Goal: Transaction & Acquisition: Purchase product/service

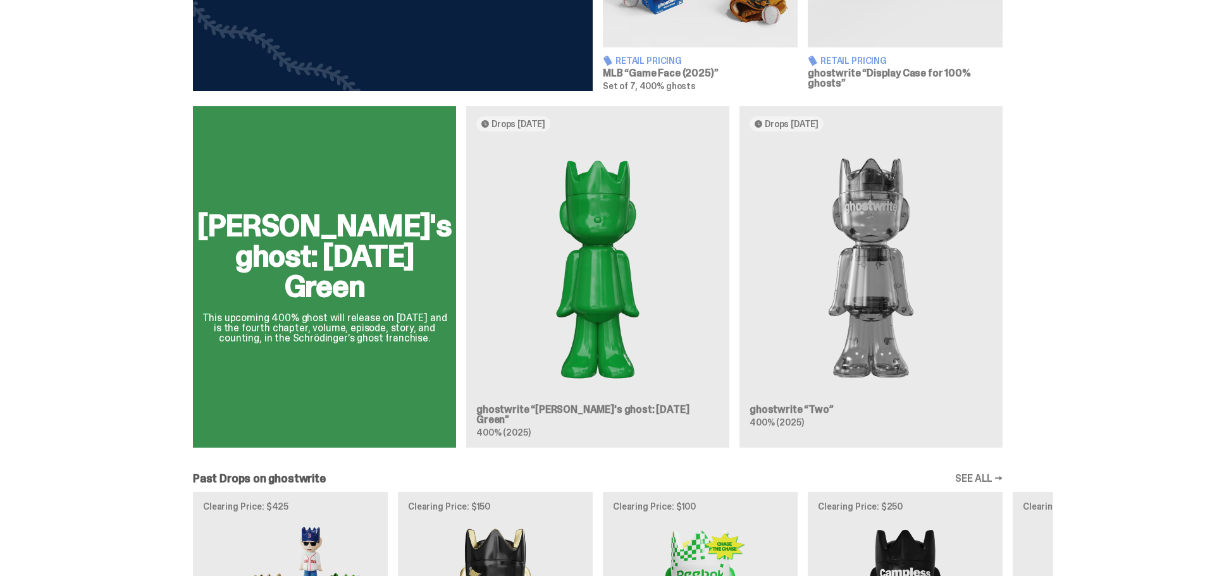
scroll to position [696, 0]
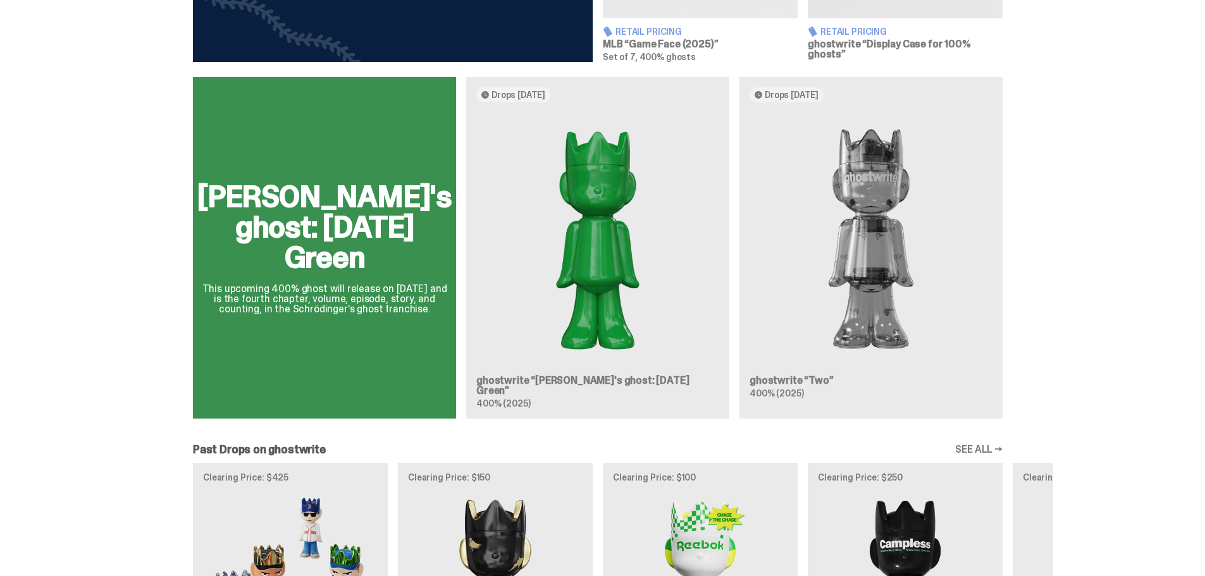
click at [833, 247] on div "[PERSON_NAME]'s ghost: [DATE] Green This upcoming 400% ghost will release on [D…" at bounding box center [597, 253] width 911 height 352
click at [874, 241] on div "[PERSON_NAME]'s ghost: [DATE] Green This upcoming 400% ghost will release on [D…" at bounding box center [597, 253] width 911 height 352
click at [867, 229] on div "[PERSON_NAME]'s ghost: [DATE] Green This upcoming 400% ghost will release on [D…" at bounding box center [597, 253] width 911 height 352
click at [559, 259] on div "[PERSON_NAME]'s ghost: [DATE] Green This upcoming 400% ghost will release on [D…" at bounding box center [597, 253] width 911 height 352
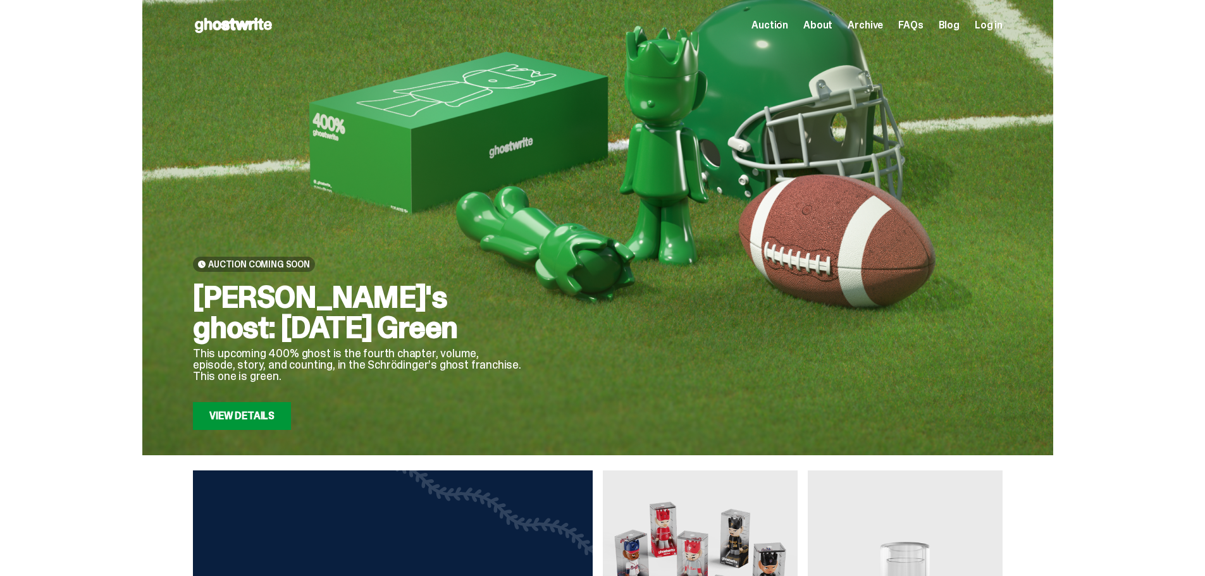
scroll to position [696, 0]
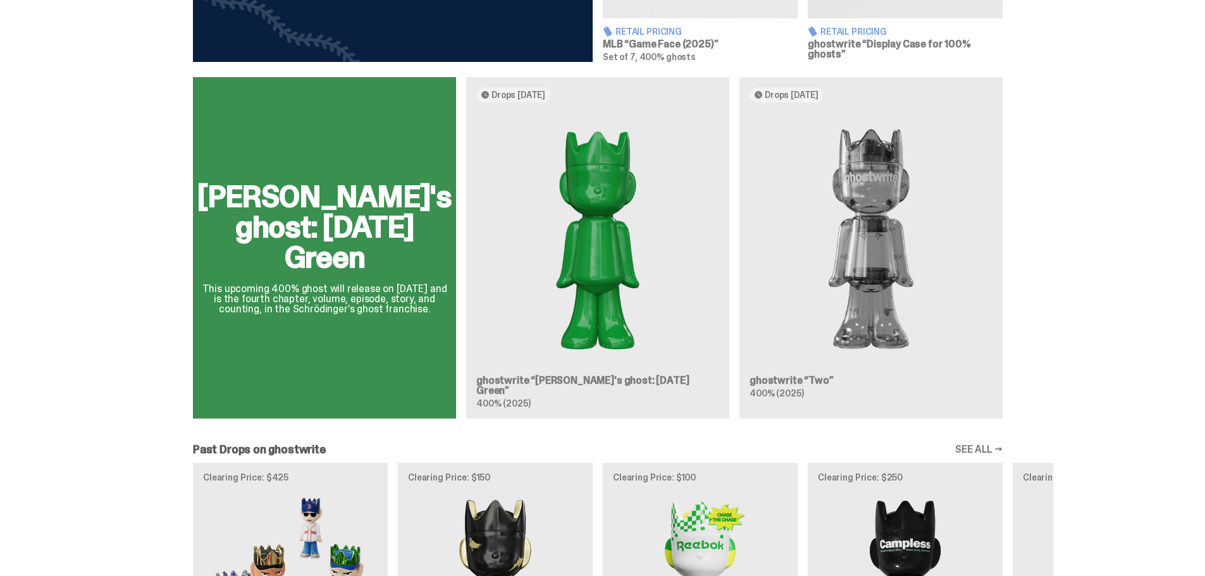
click at [597, 226] on div "[PERSON_NAME]'s ghost: [DATE] Green This upcoming 400% ghost will release on [D…" at bounding box center [597, 253] width 911 height 352
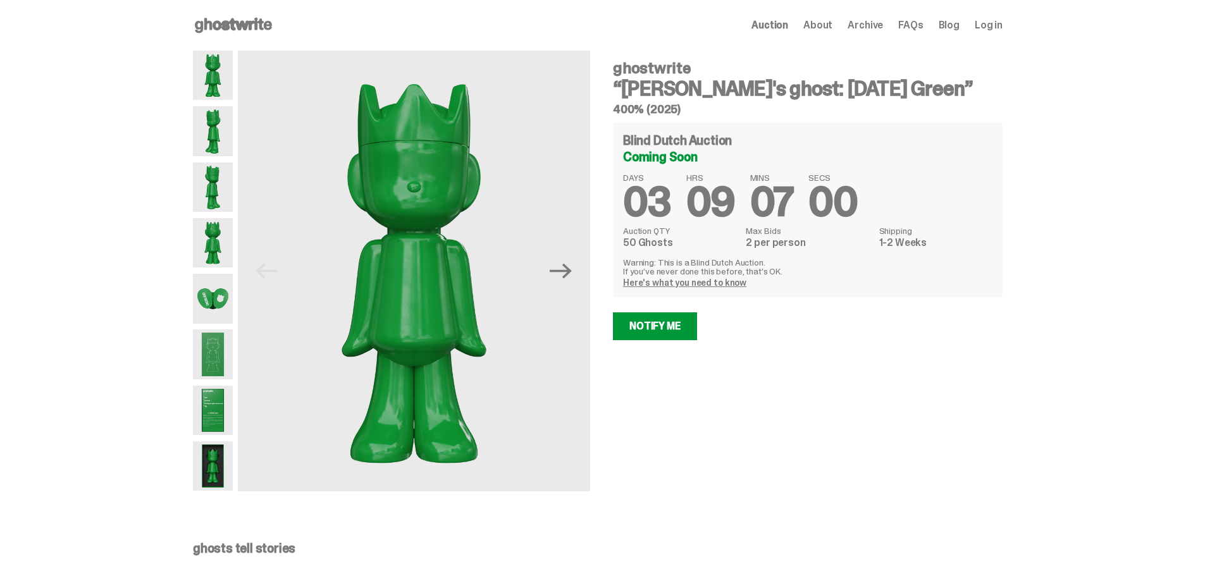
click at [213, 457] on img at bounding box center [213, 466] width 40 height 49
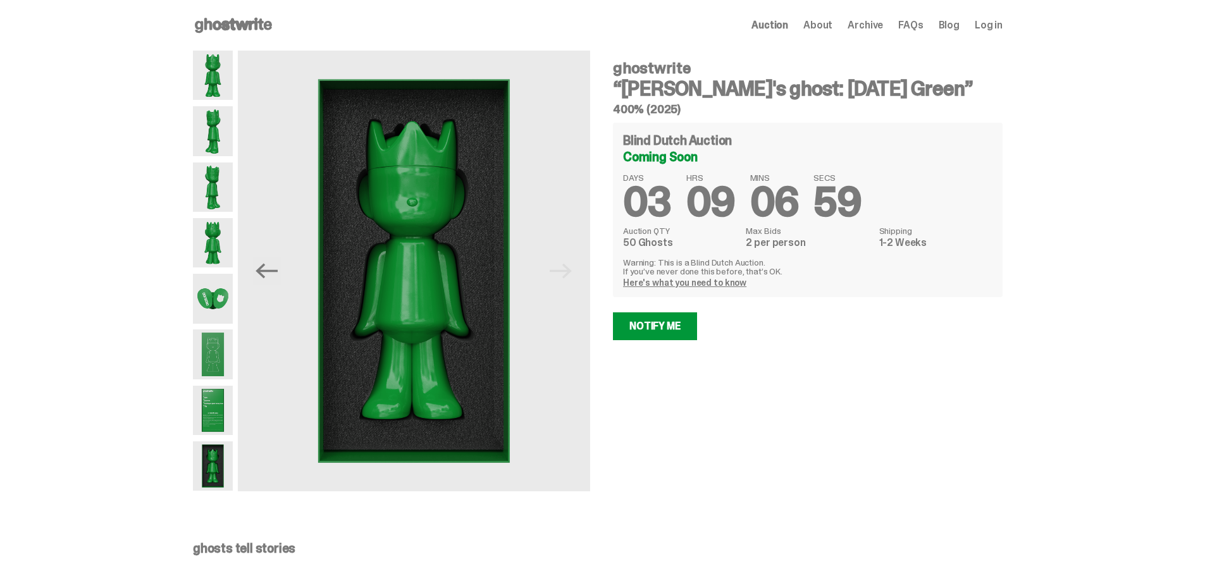
click at [223, 241] on img at bounding box center [213, 242] width 40 height 49
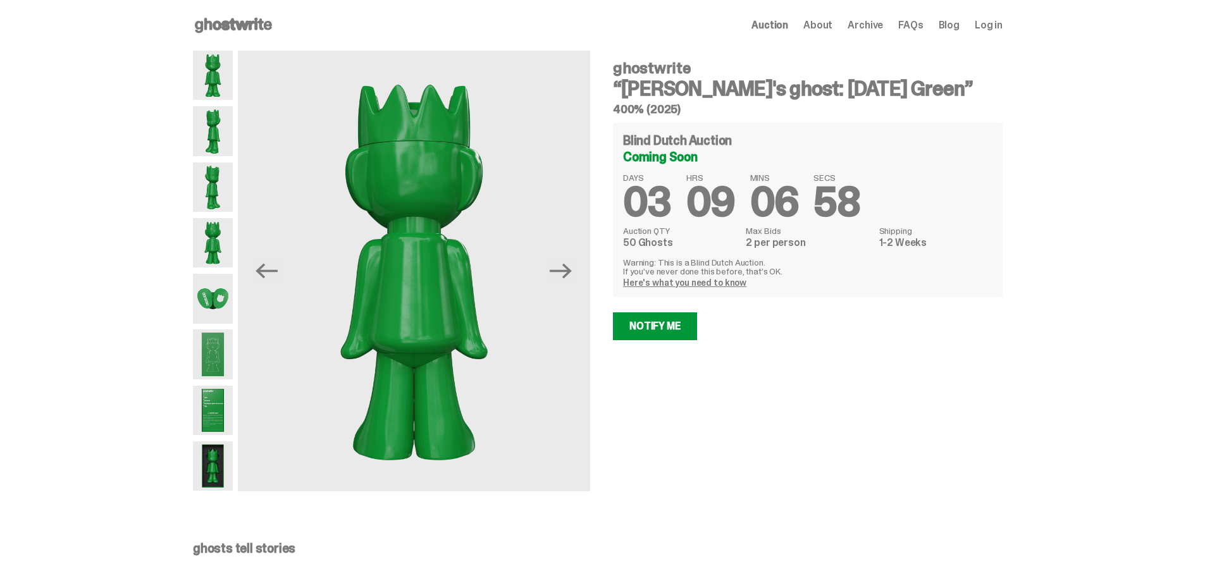
click at [214, 185] on img at bounding box center [213, 187] width 40 height 49
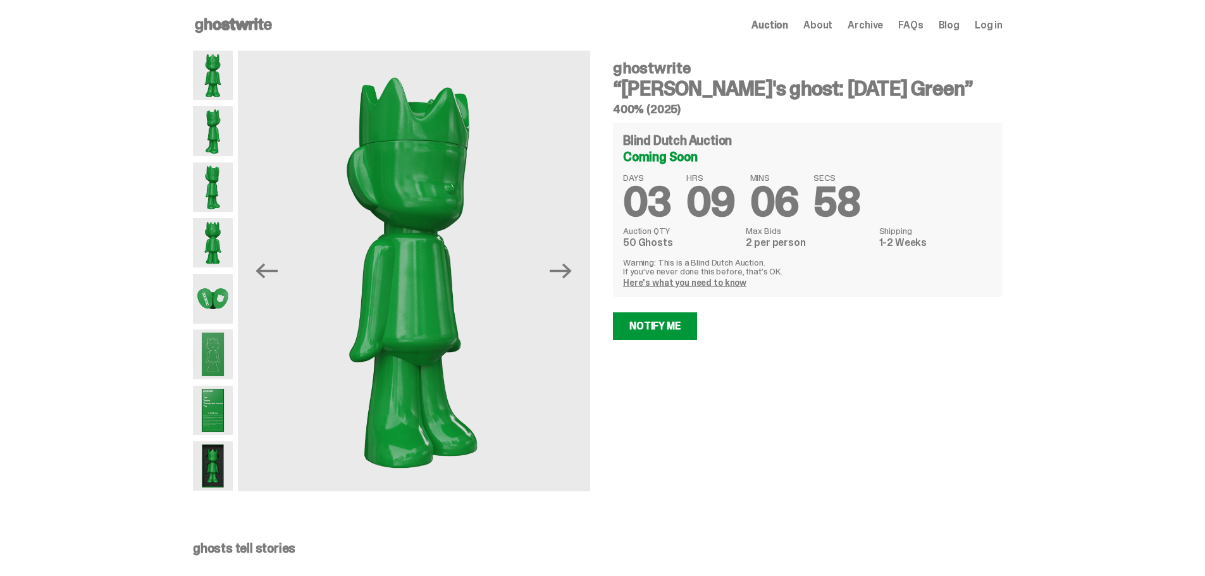
click at [213, 128] on img at bounding box center [213, 130] width 40 height 49
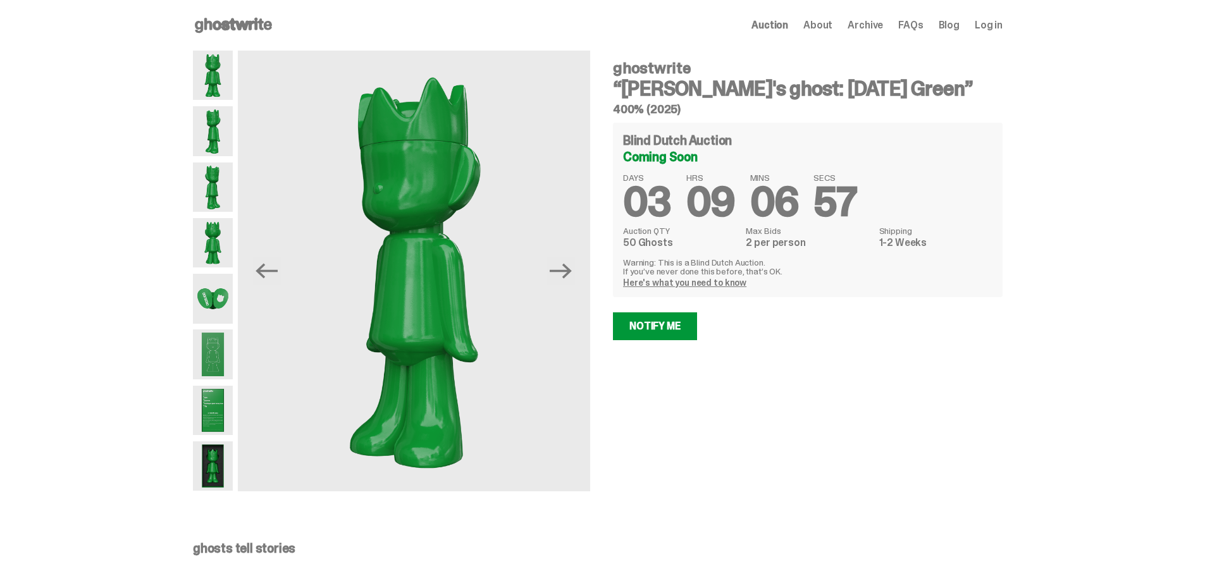
click at [221, 94] on img at bounding box center [213, 75] width 40 height 49
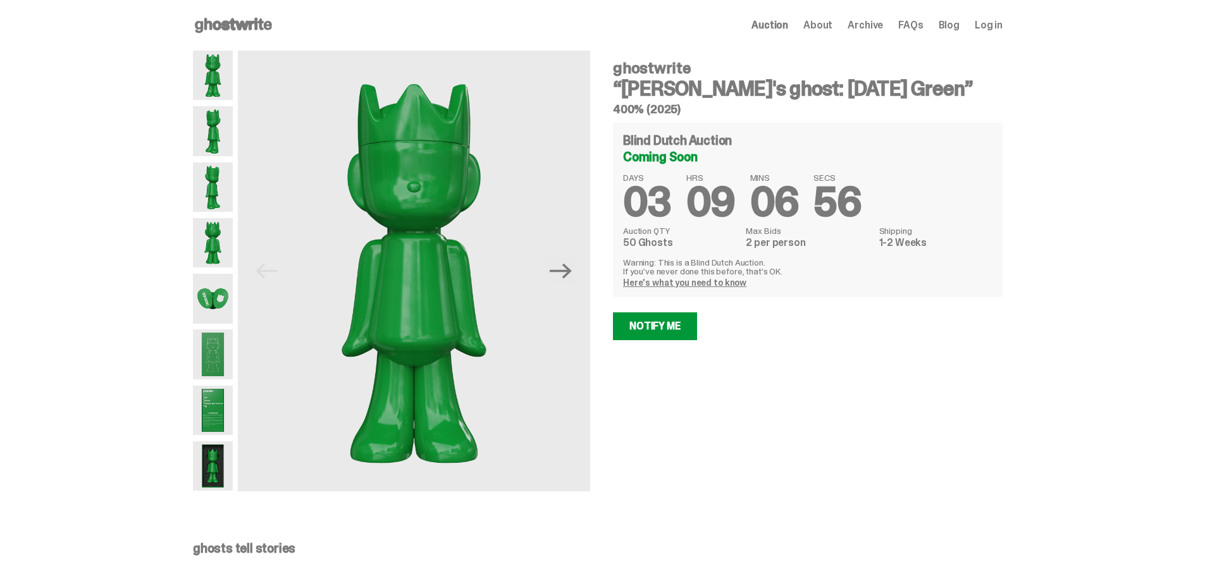
scroll to position [696, 0]
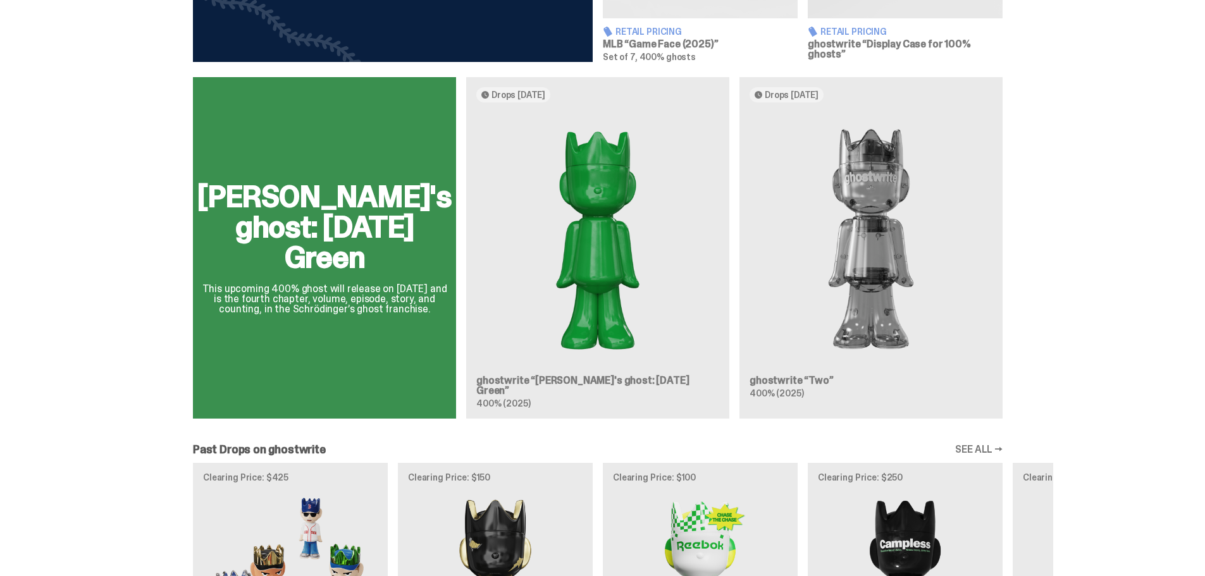
click at [889, 313] on div "Schrödinger's ghost: Sunday Green This upcoming 400% ghost will release on Augu…" at bounding box center [597, 253] width 911 height 352
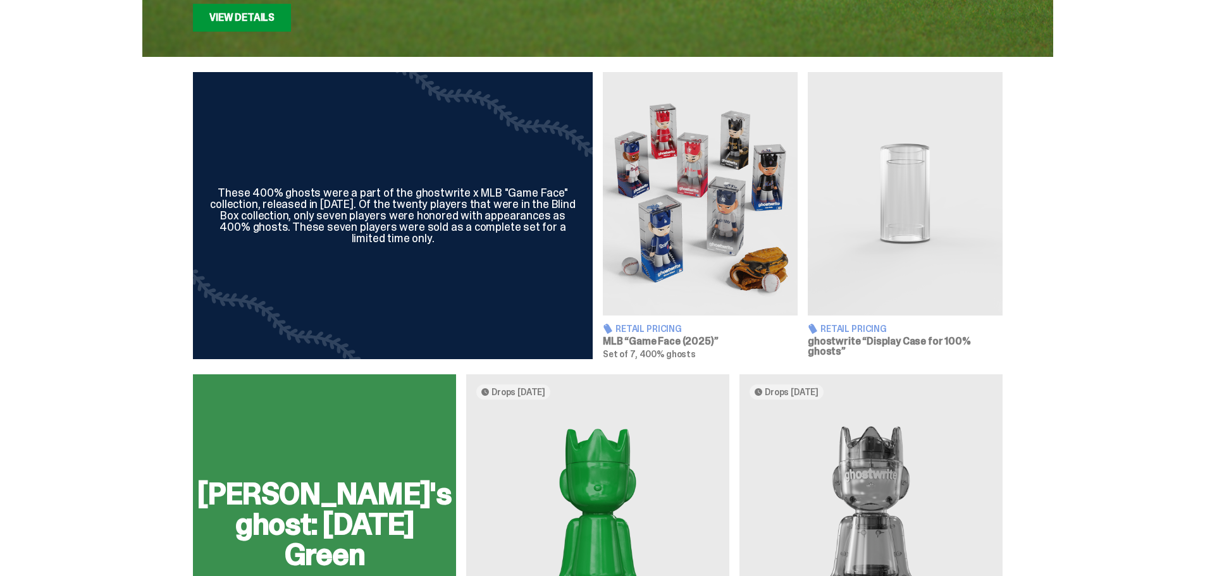
scroll to position [392, 0]
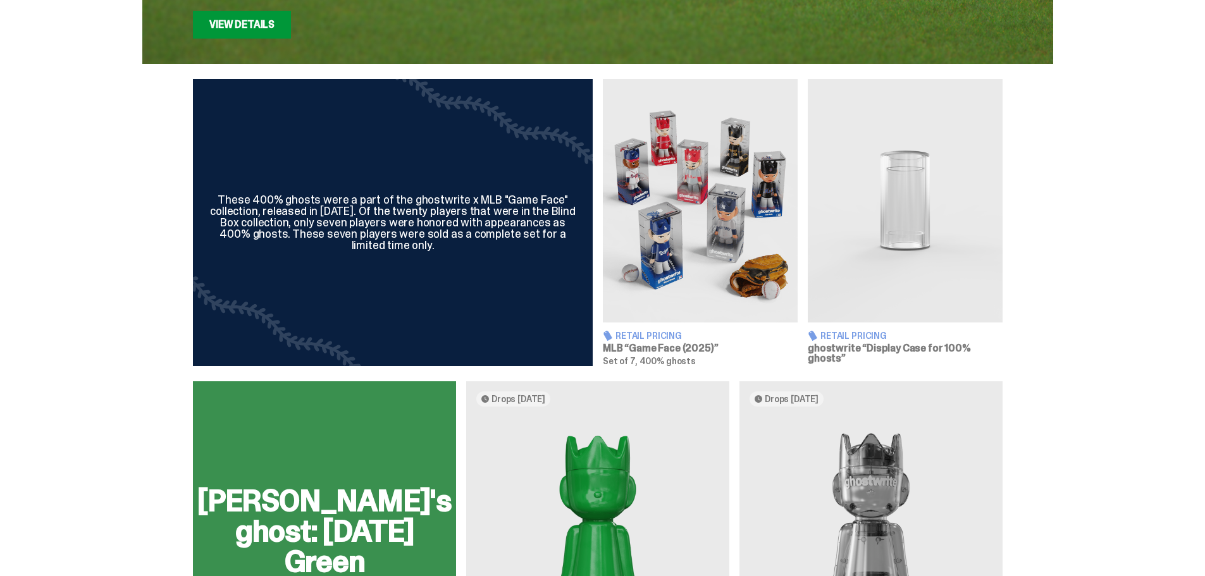
click at [701, 242] on img at bounding box center [700, 201] width 195 height 244
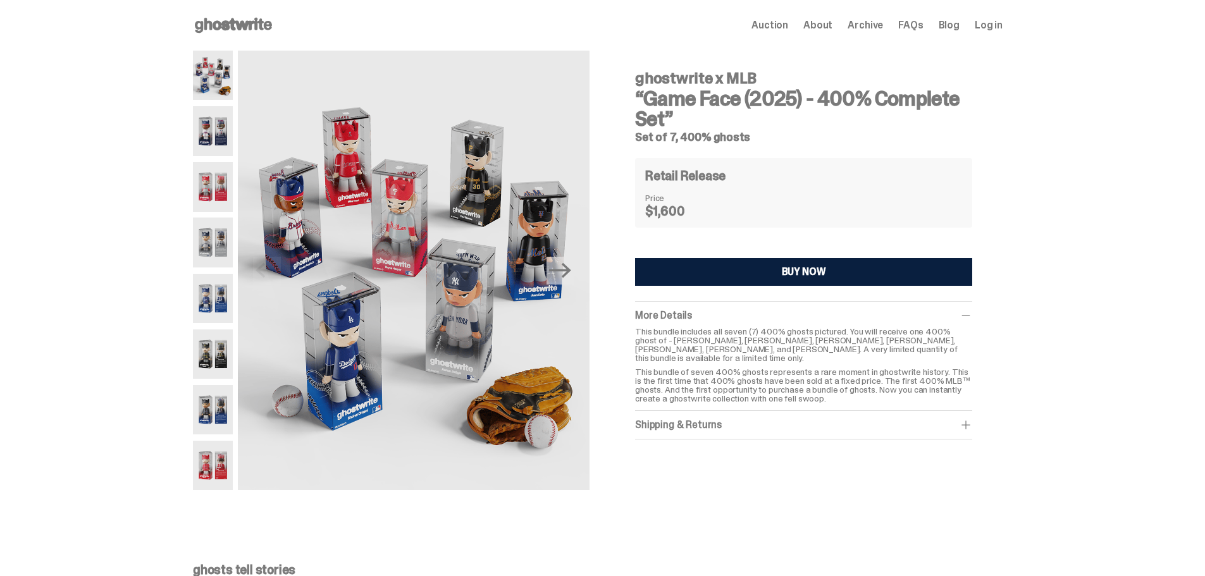
scroll to position [392, 0]
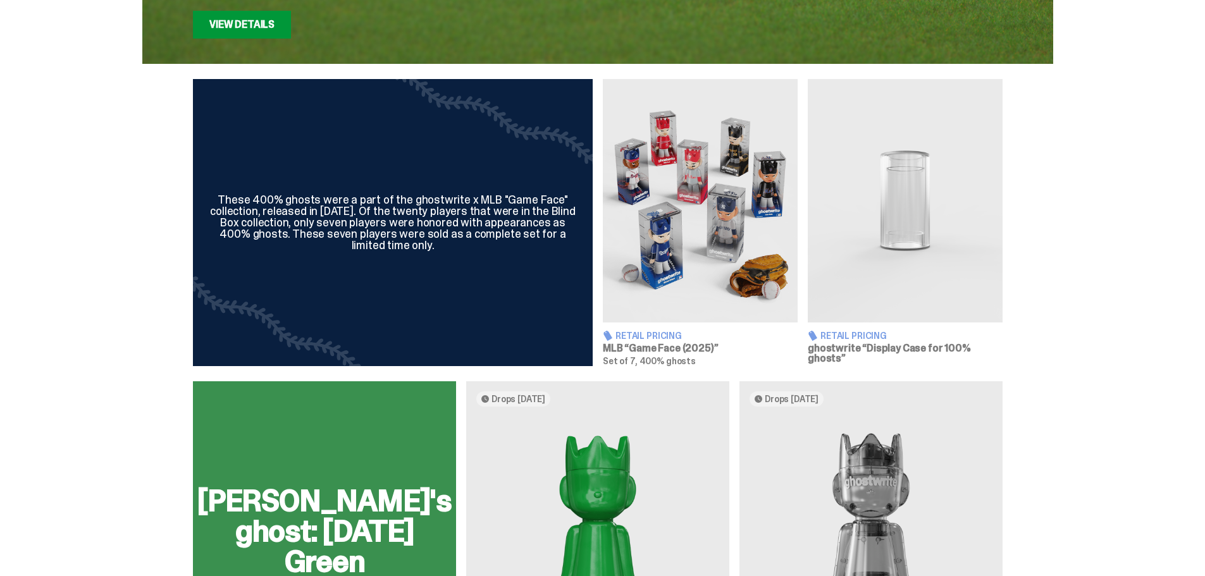
click at [891, 277] on img at bounding box center [905, 201] width 195 height 244
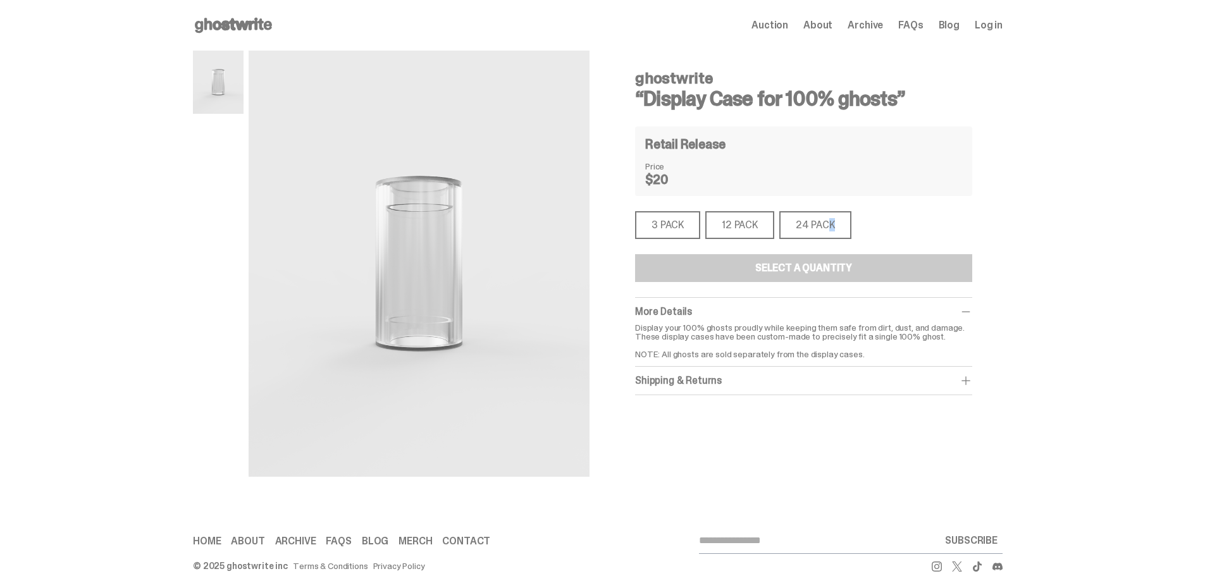
click at [817, 205] on div "ghostwrite “Display Case for 100% ghosts” Retail Release Price $20 3 PACK 3 PAC…" at bounding box center [803, 228] width 337 height 335
click at [828, 215] on div "24 PACK" at bounding box center [815, 225] width 72 height 28
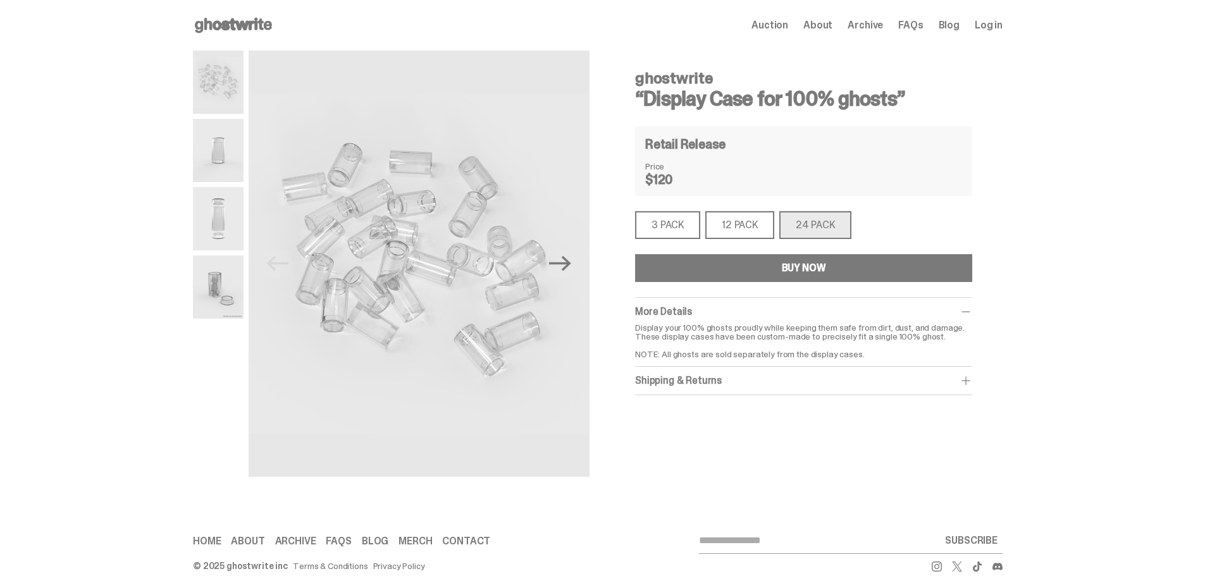
click at [652, 233] on div "3 PACK" at bounding box center [667, 225] width 65 height 28
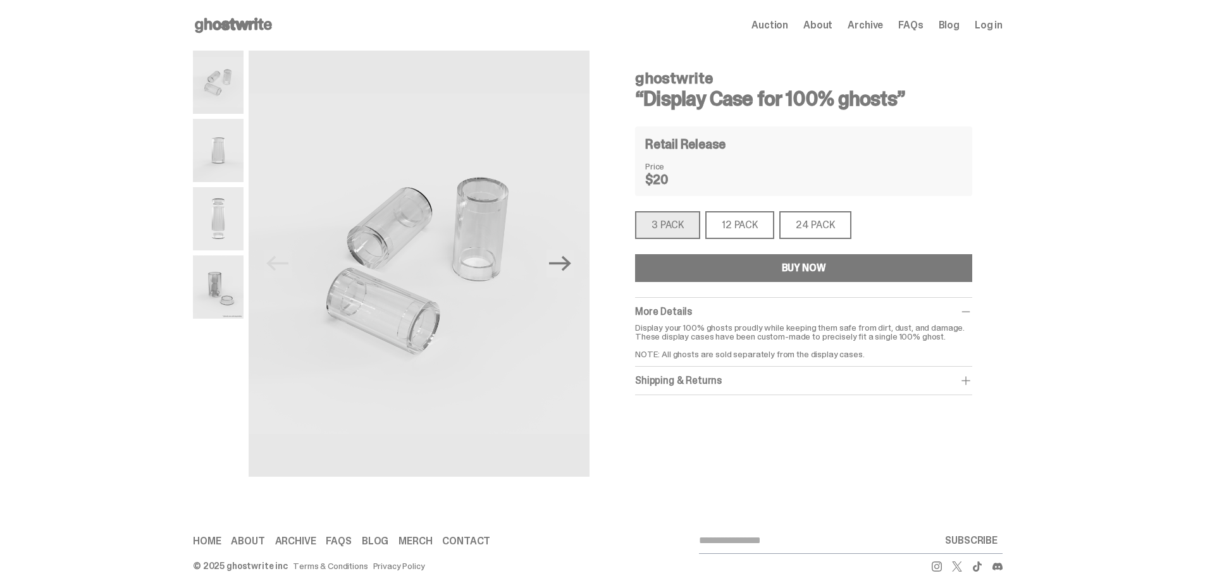
click at [822, 231] on div "24 PACK" at bounding box center [815, 225] width 72 height 28
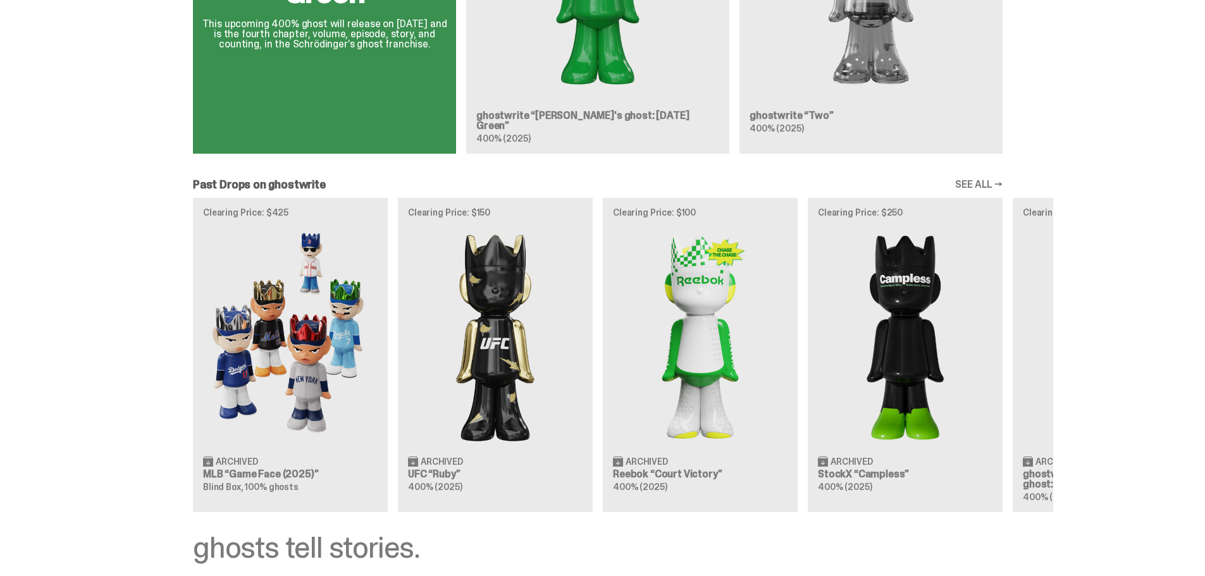
scroll to position [645, 0]
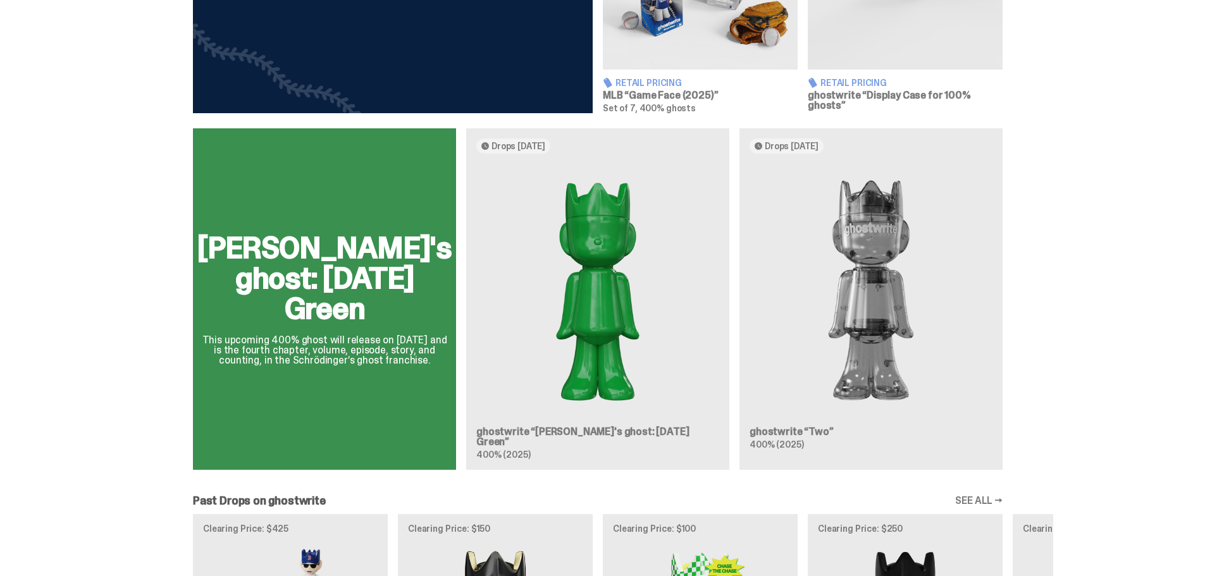
click at [626, 228] on div "Schrödinger's ghost: Sunday Green This upcoming 400% ghost will release on Augu…" at bounding box center [597, 304] width 911 height 352
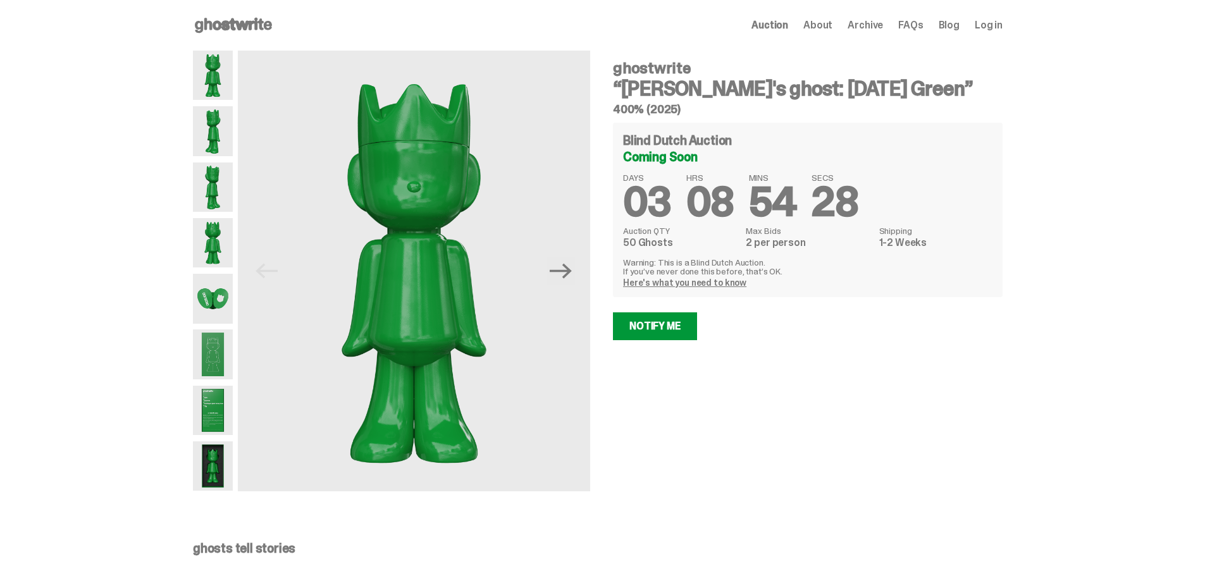
click at [211, 307] on img at bounding box center [213, 298] width 40 height 49
